Goal: Transaction & Acquisition: Register for event/course

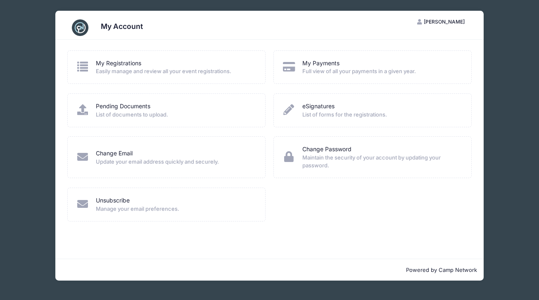
click at [130, 70] on span "Easily manage and review all your event registrations." at bounding box center [175, 71] width 159 height 8
click at [120, 65] on link "My Registrations" at bounding box center [118, 63] width 45 height 9
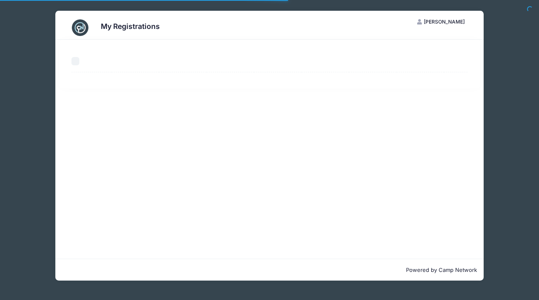
select select "50"
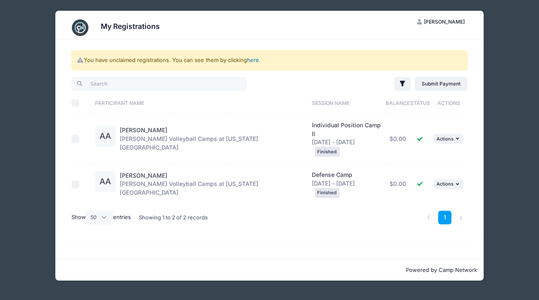
click at [257, 59] on link "here" at bounding box center [253, 60] width 12 height 7
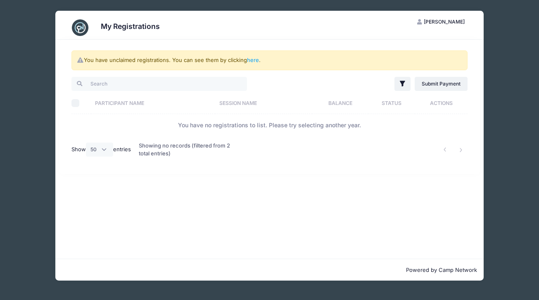
click at [509, 29] on div "My Registrations AA Aisha Allen My Account Logout You have unclaimed registrati…" at bounding box center [269, 145] width 514 height 291
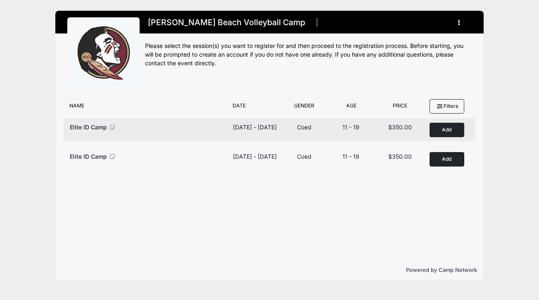
click at [113, 127] on icon at bounding box center [112, 127] width 7 height 6
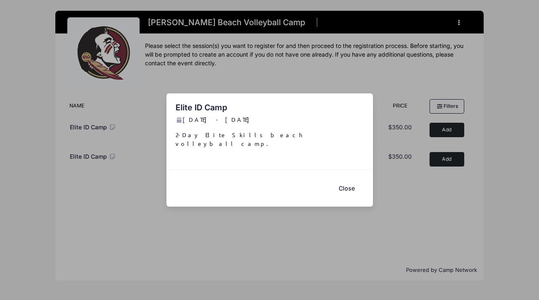
click at [345, 185] on button "Close" at bounding box center [346, 188] width 33 height 18
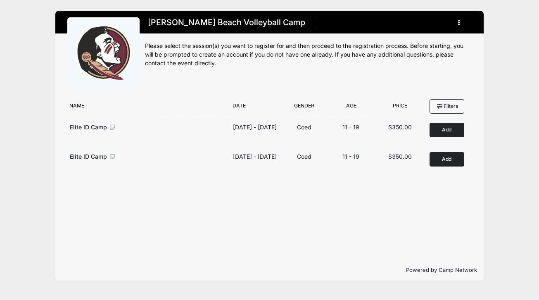
click at [461, 23] on button "button" at bounding box center [460, 22] width 22 height 14
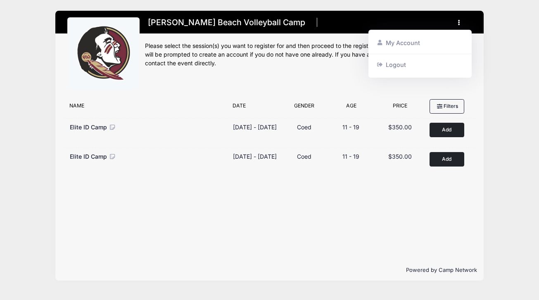
click at [242, 24] on h1 "[PERSON_NAME] Beach Volleyball Camp" at bounding box center [226, 22] width 163 height 14
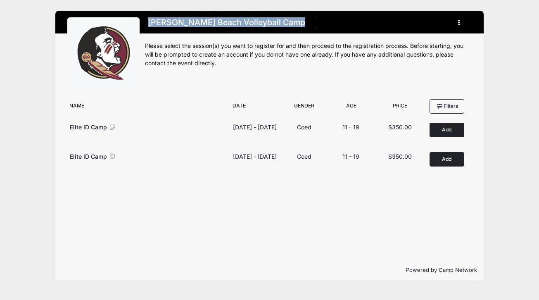
click at [242, 24] on h1 "[PERSON_NAME] Beach Volleyball Camp" at bounding box center [226, 22] width 163 height 14
copy ul "[PERSON_NAME] Beach Volleyball Camp"
